Goal: Transaction & Acquisition: Purchase product/service

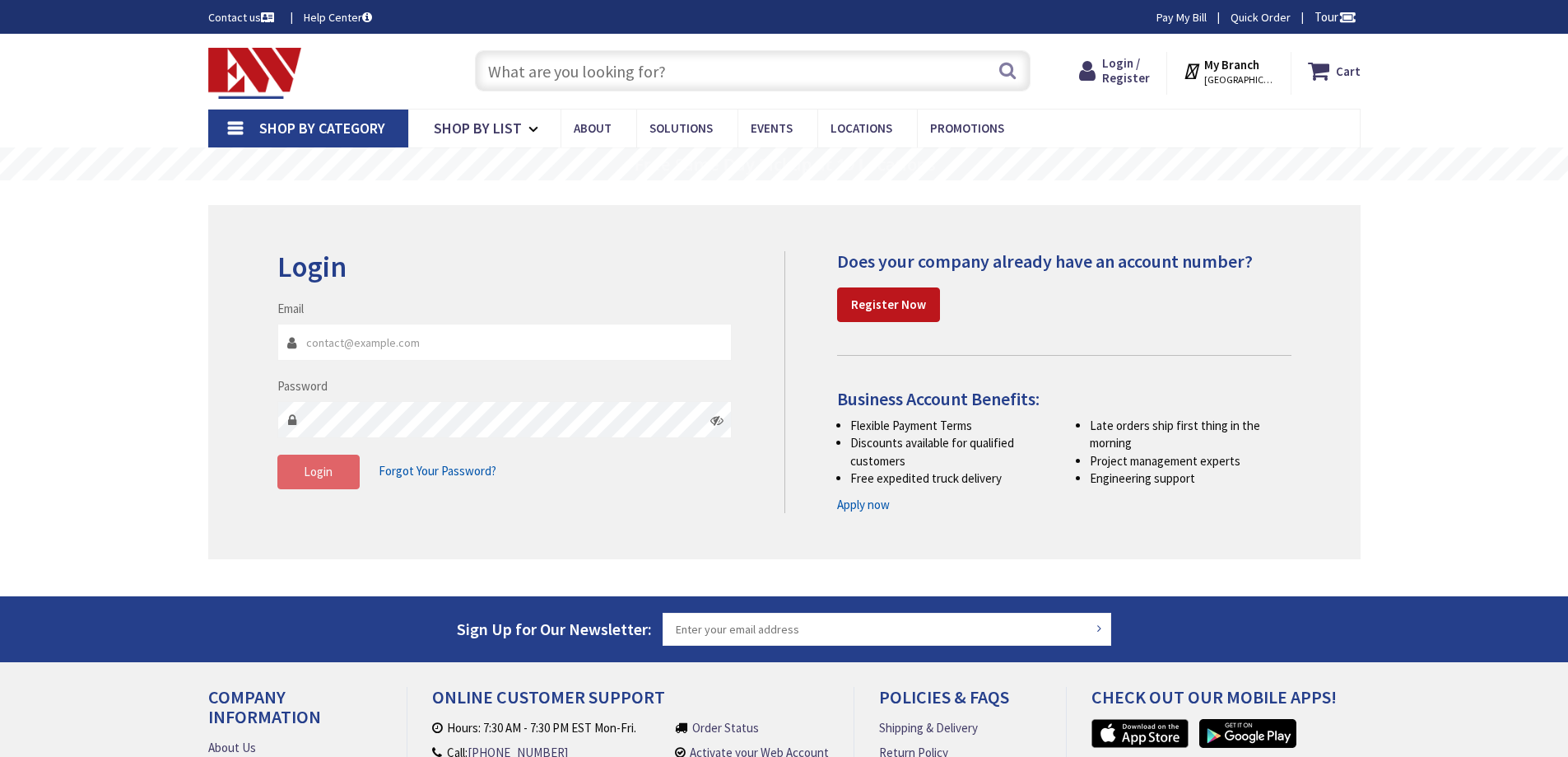
type input "[EMAIL_ADDRESS][DOMAIN_NAME]"
click at [316, 476] on span "Login" at bounding box center [318, 472] width 29 height 16
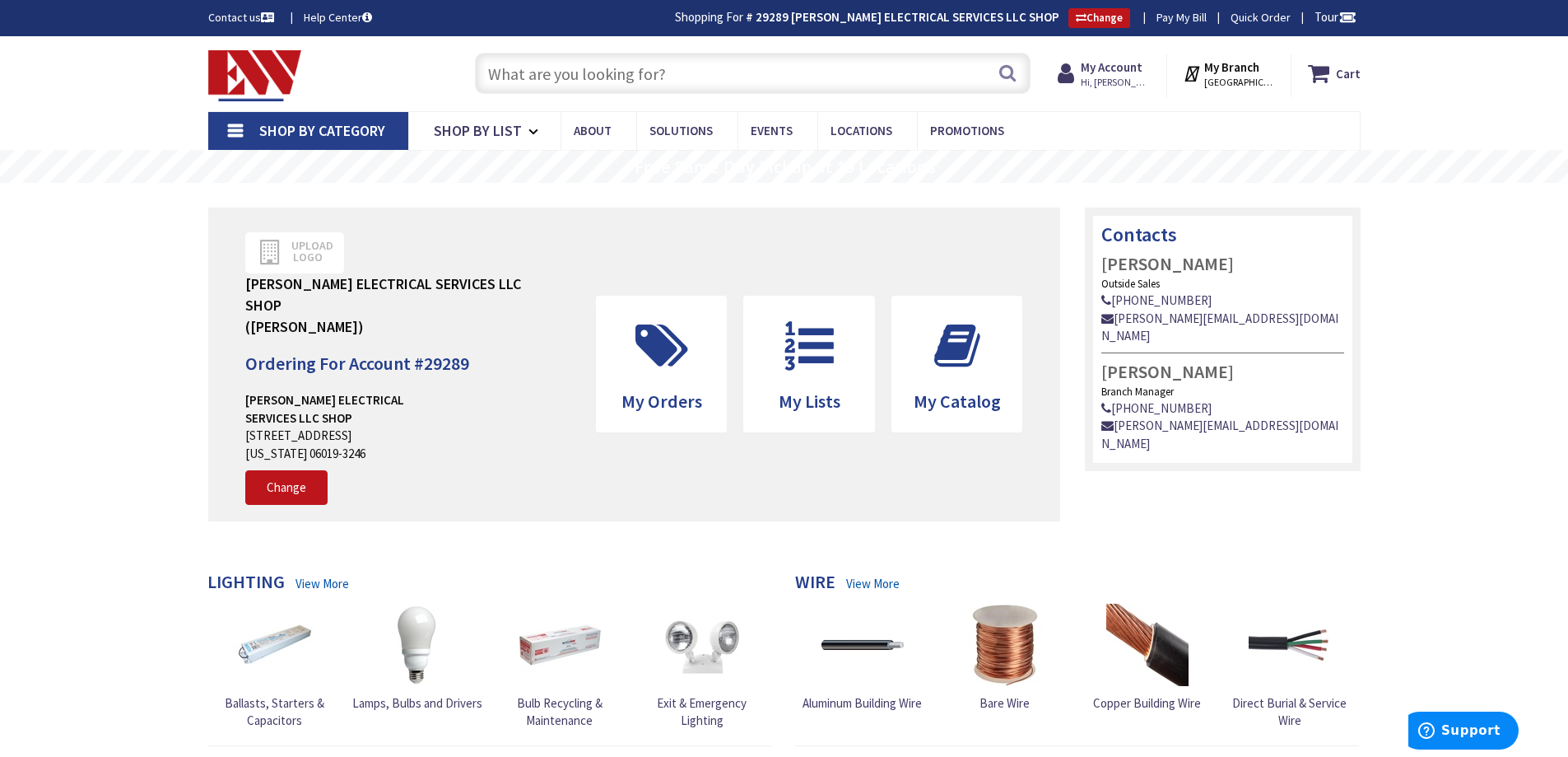
click at [556, 70] on input "text" at bounding box center [753, 73] width 556 height 42
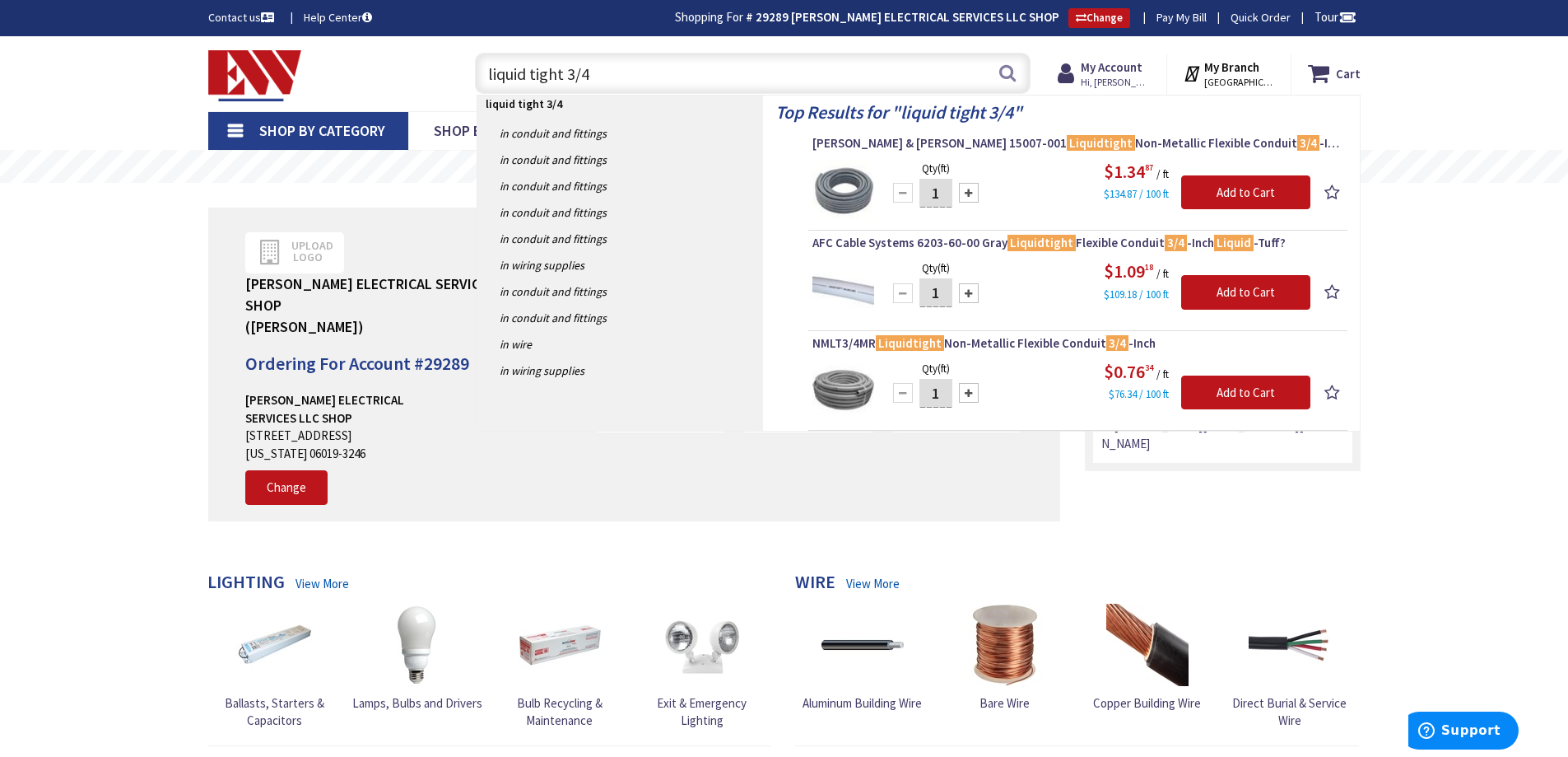
drag, startPoint x: 566, startPoint y: 71, endPoint x: 596, endPoint y: 74, distance: 30.1
click at [596, 74] on input "liquid tight 3/4" at bounding box center [753, 73] width 556 height 42
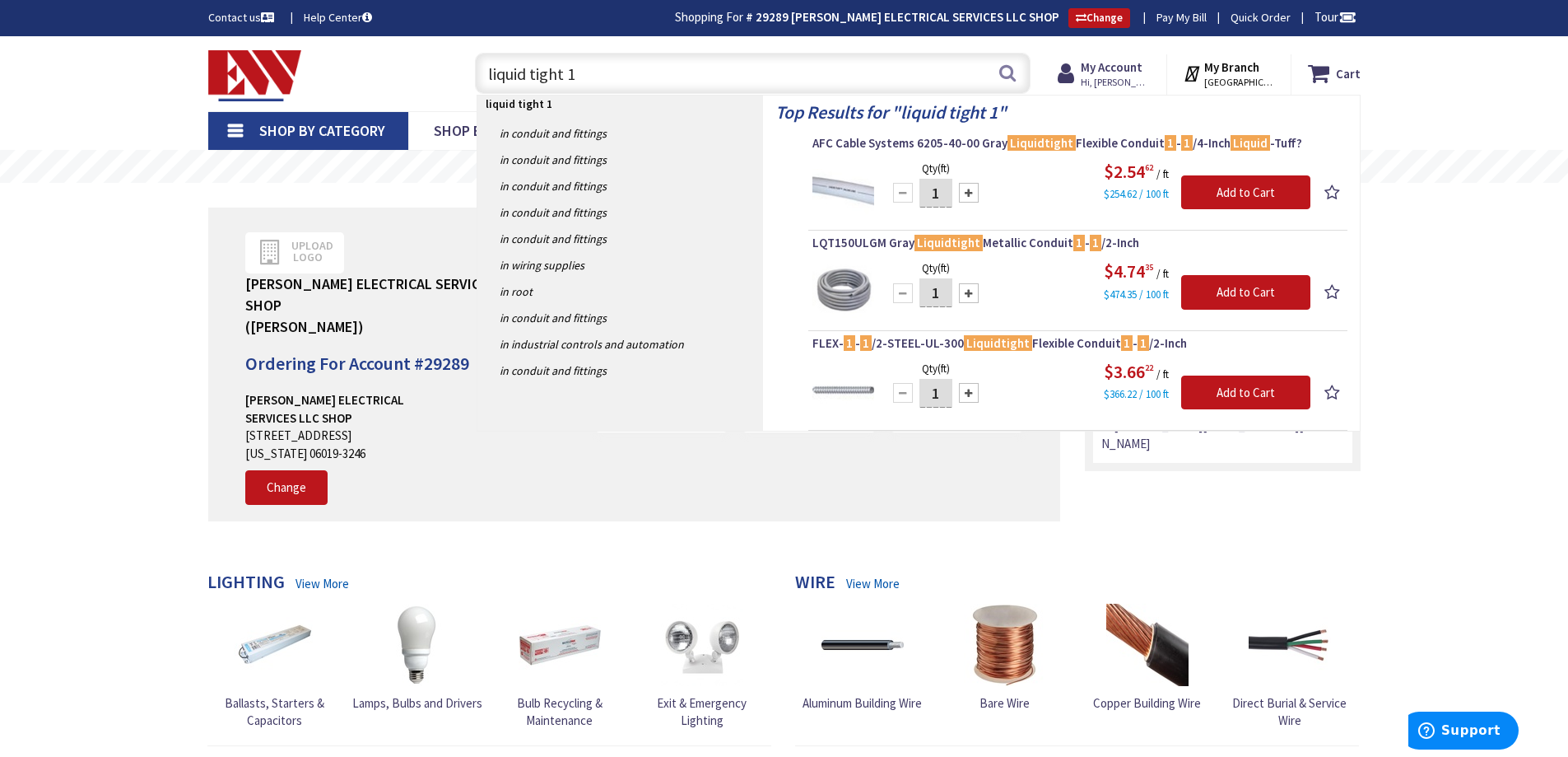
click at [612, 77] on input "liquid tight 1" at bounding box center [753, 73] width 556 height 42
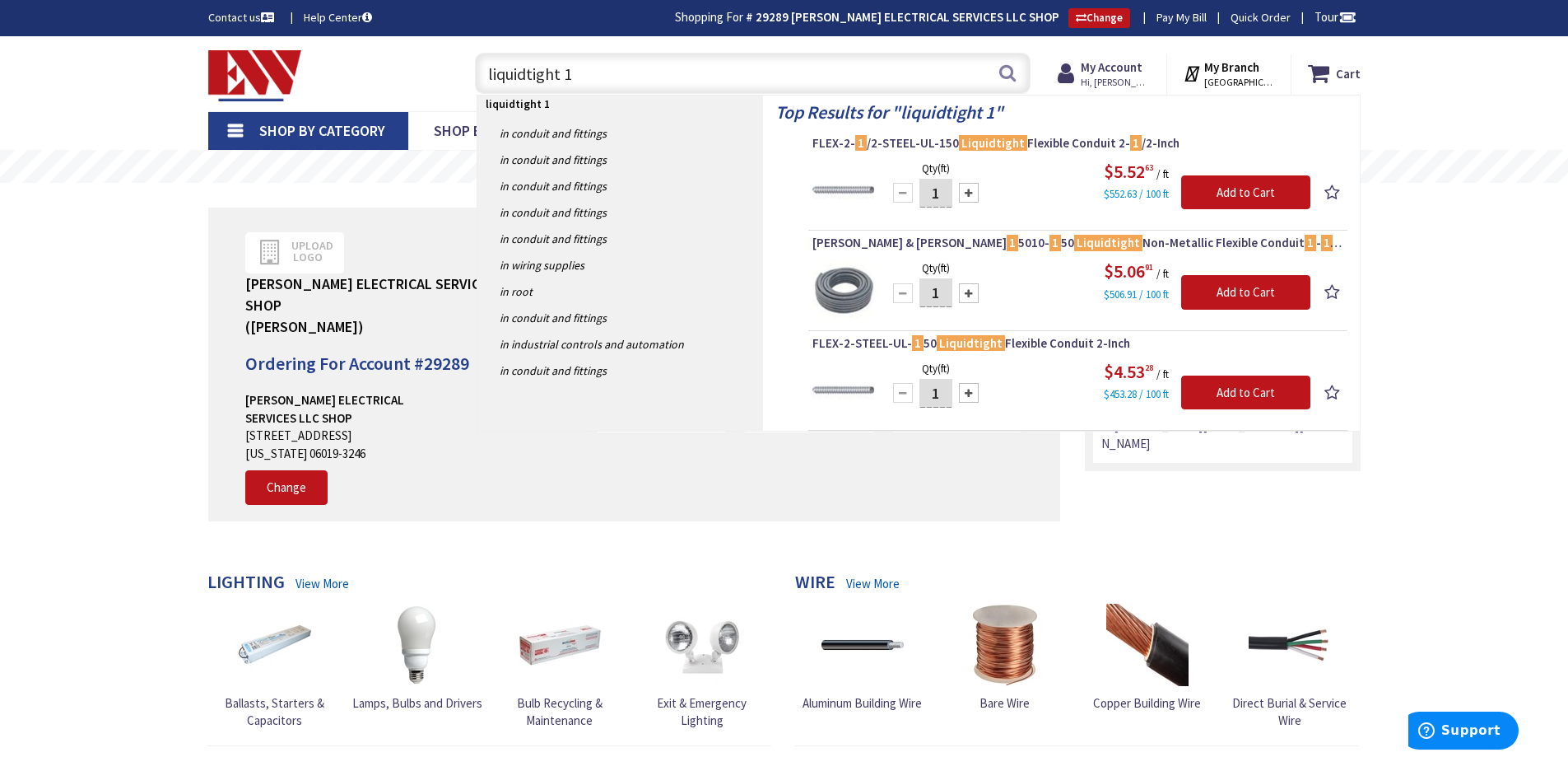
type input "liquidtight"
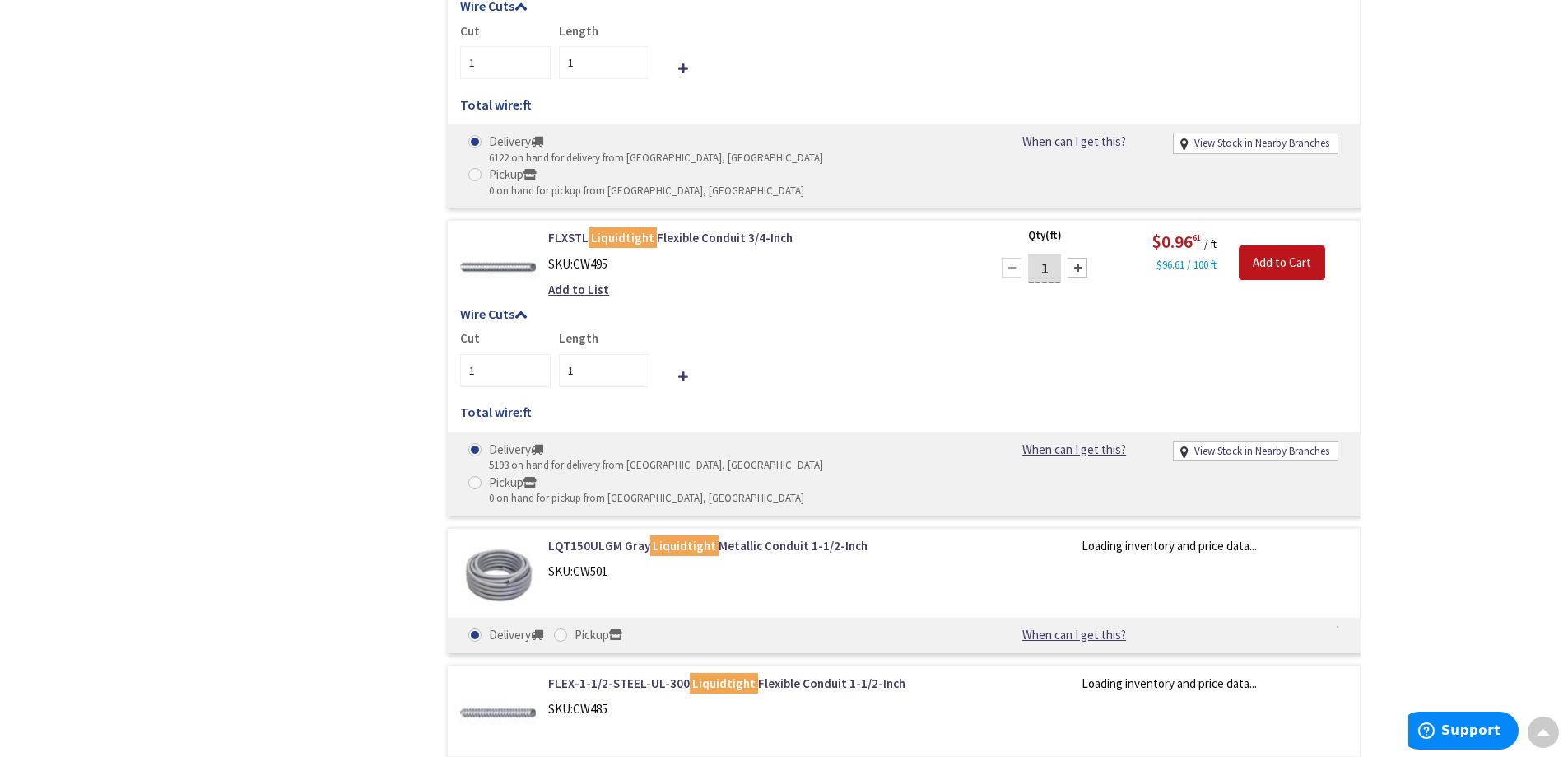
scroll to position [1897, 0]
